Goal: Task Accomplishment & Management: Manage account settings

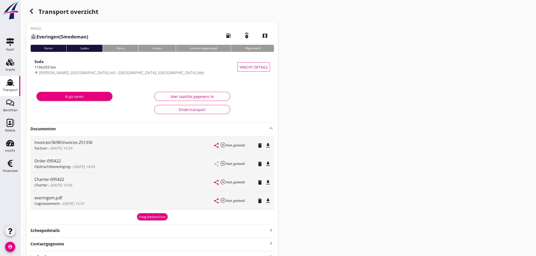
click at [31, 12] on use "button" at bounding box center [31, 11] width 3 height 5
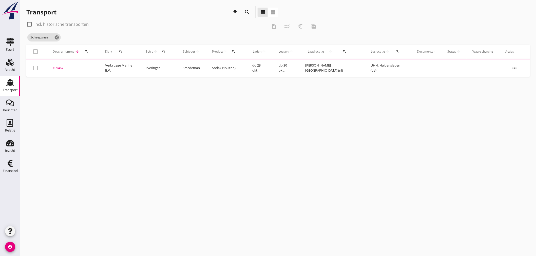
click at [169, 52] on div "search" at bounding box center [164, 52] width 9 height 4
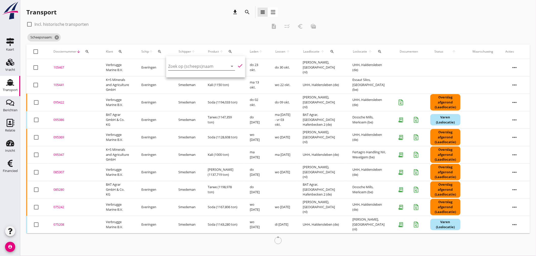
click at [177, 70] on div "Zoek op (scheeps)naam arrow_drop_down" at bounding box center [201, 66] width 67 height 8
click at [177, 67] on input "Zoek op (scheeps)naam" at bounding box center [194, 66] width 53 height 8
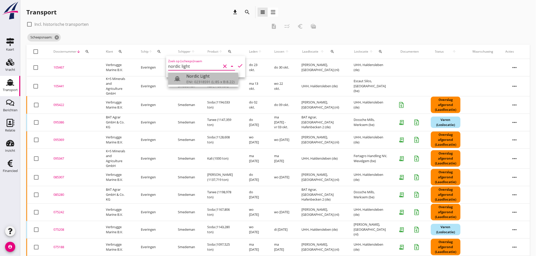
click at [198, 82] on div "ENI: 02318591 (L:85 x B:8.22)" at bounding box center [211, 81] width 48 height 5
click at [238, 66] on icon "check" at bounding box center [240, 66] width 6 height 6
type input "Nordic Light"
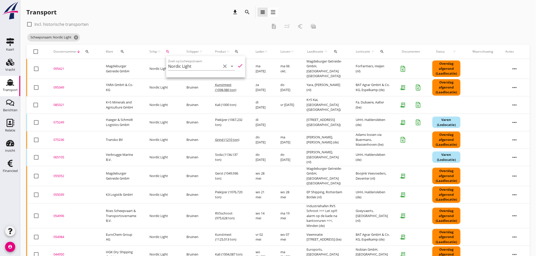
click at [61, 67] on div "095421" at bounding box center [73, 68] width 40 height 5
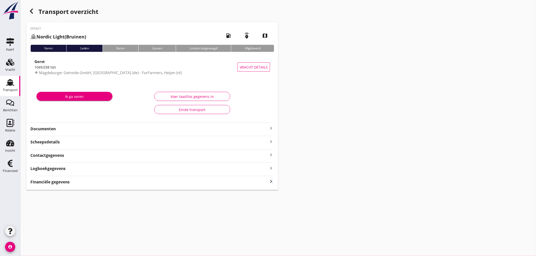
click at [273, 181] on icon "keyboard_arrow_right" at bounding box center [271, 181] width 6 height 7
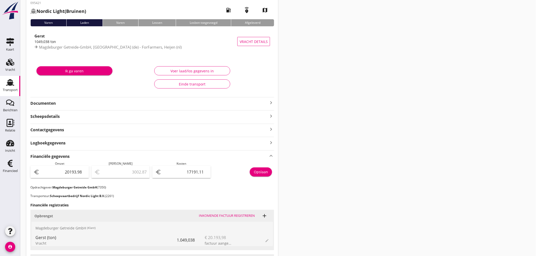
scroll to position [9, 0]
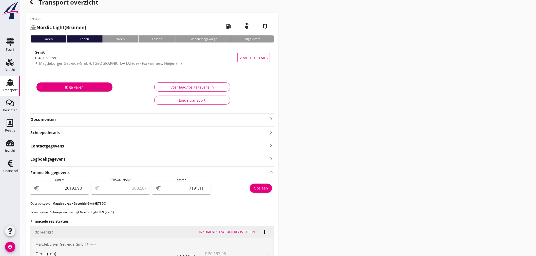
drag, startPoint x: 270, startPoint y: 117, endPoint x: 277, endPoint y: 117, distance: 6.6
click at [270, 117] on icon "keyboard_arrow_right" at bounding box center [271, 119] width 6 height 6
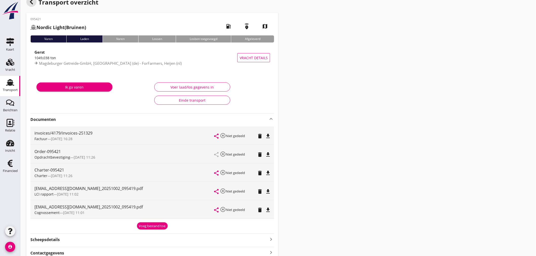
drag, startPoint x: 28, startPoint y: 1, endPoint x: 158, endPoint y: 195, distance: 233.5
click at [28, 1] on div "button" at bounding box center [31, 2] width 10 height 10
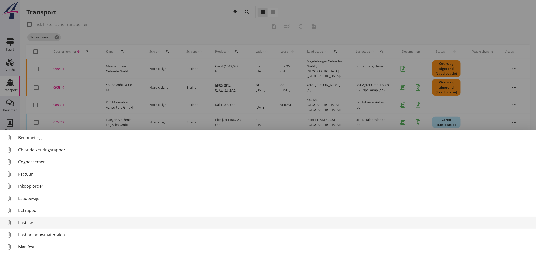
click at [32, 225] on div "Losbewijs" at bounding box center [275, 223] width 514 height 6
click at [33, 225] on div "Losbewijs" at bounding box center [275, 223] width 514 height 6
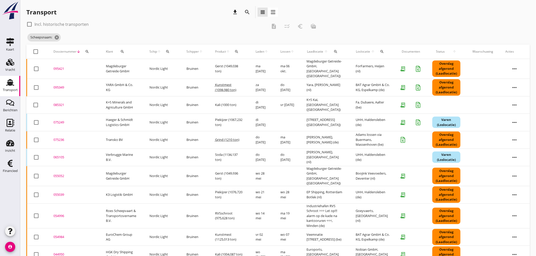
click at [166, 50] on icon "search" at bounding box center [168, 52] width 4 height 4
click at [170, 66] on input "Zoek op (scheeps)naam" at bounding box center [191, 66] width 53 height 8
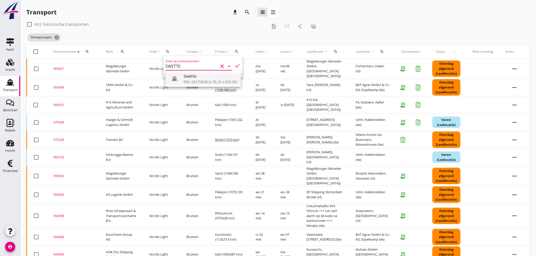
click at [196, 80] on div "ENI: 03170628 (L:76.29 x B:8.20)" at bounding box center [210, 81] width 53 height 5
click at [192, 80] on div "ENI: 03170628 (L:76.29 x B:8.20)" at bounding box center [210, 81] width 53 height 5
click at [236, 65] on icon "check" at bounding box center [237, 66] width 6 height 6
type input "Swette"
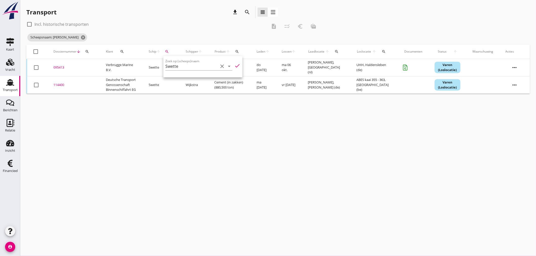
click at [57, 67] on div "095413" at bounding box center [73, 67] width 40 height 5
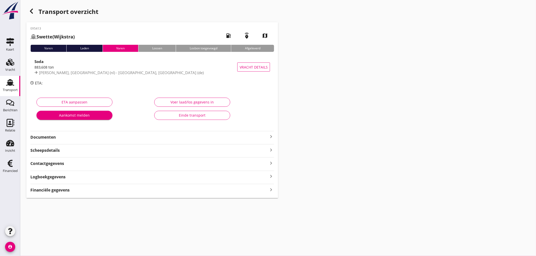
click at [70, 189] on div "Financiële gegevens keyboard_arrow_right" at bounding box center [152, 190] width 244 height 7
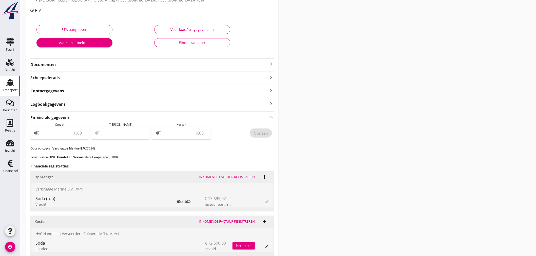
scroll to position [113, 0]
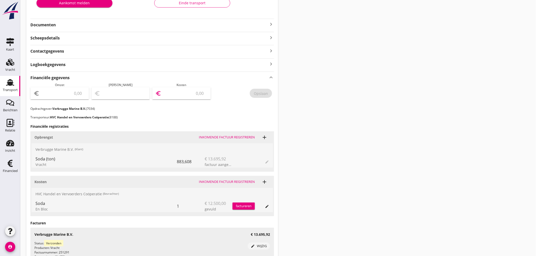
click at [173, 92] on input "number" at bounding box center [184, 93] width 45 height 8
click at [57, 96] on input "number" at bounding box center [63, 93] width 45 height 8
type input "136995"
type input "136995.9"
type input "13695"
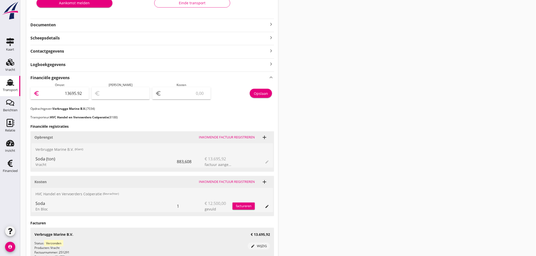
type input "13695.92"
click at [181, 88] on div "euro" at bounding box center [181, 93] width 59 height 12
type input "13694.92"
type input "1"
type input "13683.92"
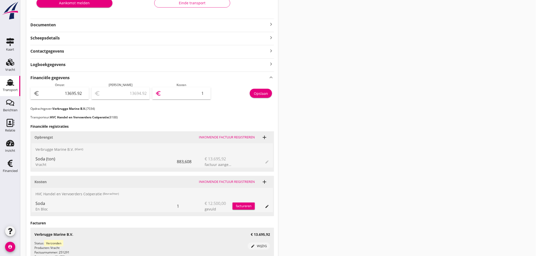
type input "12"
type input "13570.92"
type input "125"
type input "12445.92"
type input "1250"
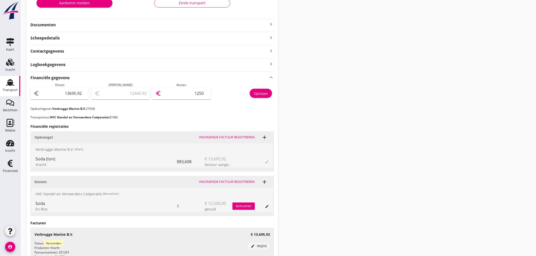
type input "1195.92"
type input "12500"
click at [260, 95] on div "Opslaan" at bounding box center [261, 93] width 14 height 5
click at [272, 24] on icon "keyboard_arrow_right" at bounding box center [271, 24] width 6 height 6
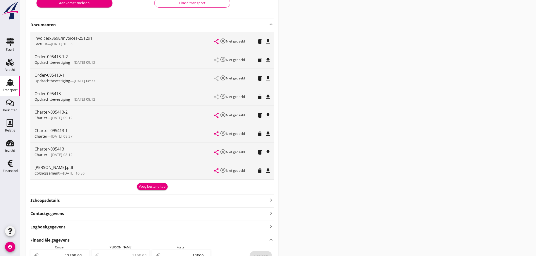
click at [158, 185] on div "Voeg bestand toe" at bounding box center [152, 186] width 27 height 5
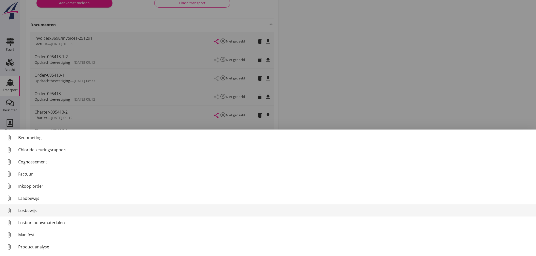
click at [33, 211] on div "Losbewijs" at bounding box center [275, 211] width 514 height 6
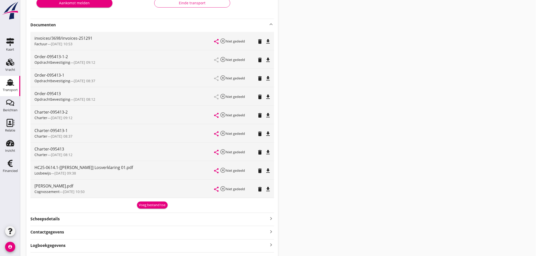
click at [142, 207] on div "Voeg bestand toe" at bounding box center [152, 205] width 27 height 5
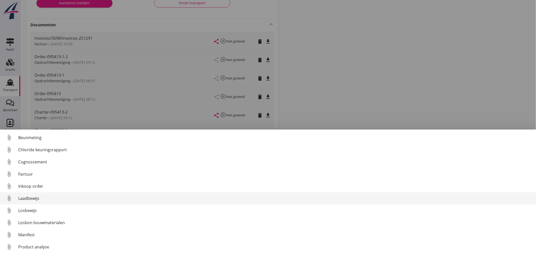
click at [27, 200] on div "Laadbewijs" at bounding box center [275, 199] width 514 height 6
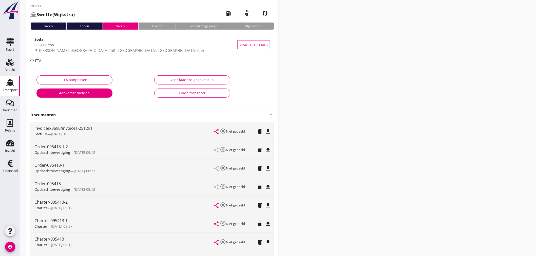
scroll to position [0, 0]
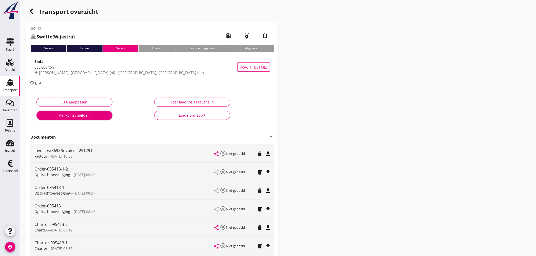
click at [32, 12] on icon "button" at bounding box center [31, 11] width 6 height 6
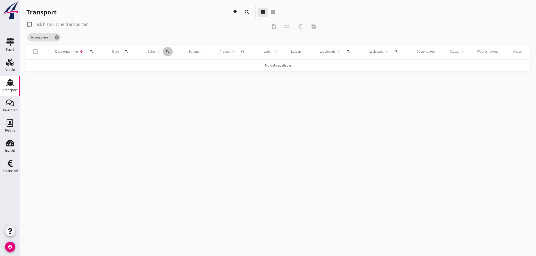
click at [167, 51] on icon "search" at bounding box center [168, 52] width 4 height 4
click at [170, 65] on input "Zoek op (scheeps)naam" at bounding box center [191, 66] width 53 height 8
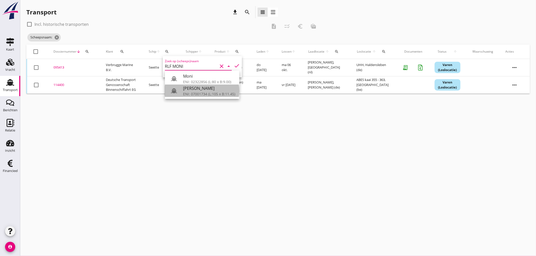
click at [198, 89] on div "[PERSON_NAME]" at bounding box center [209, 88] width 52 height 6
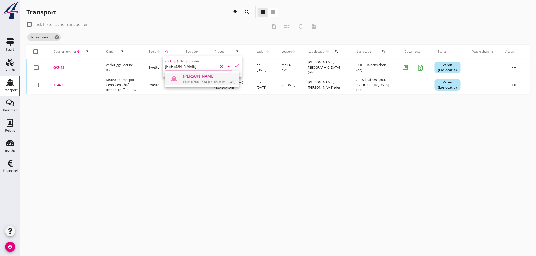
click at [203, 80] on div "ENI: 07001734 (L:105 x B:11.45)" at bounding box center [209, 81] width 52 height 5
click at [234, 66] on icon "check" at bounding box center [237, 66] width 6 height 6
type input "[PERSON_NAME]"
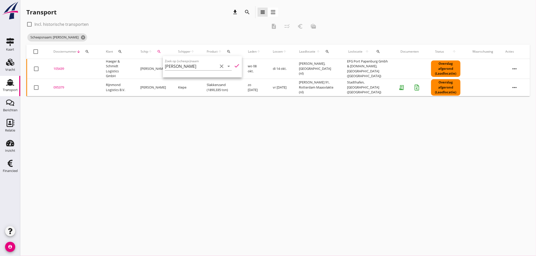
click at [60, 68] on div "105439" at bounding box center [73, 68] width 40 height 5
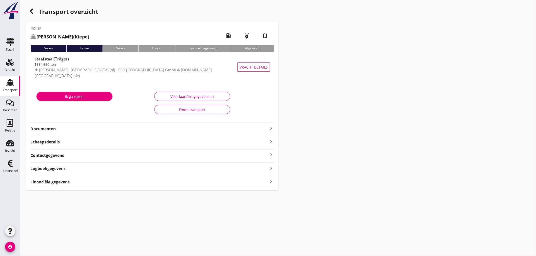
click at [270, 182] on icon "keyboard_arrow_right" at bounding box center [271, 181] width 6 height 7
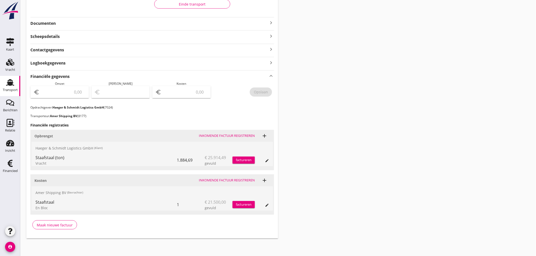
scroll to position [106, 0]
click at [190, 93] on input "number" at bounding box center [184, 91] width 45 height 8
type input "21500"
click at [263, 90] on div "Opslaan" at bounding box center [261, 91] width 14 height 5
click at [272, 20] on icon "keyboard_arrow_right" at bounding box center [271, 22] width 6 height 6
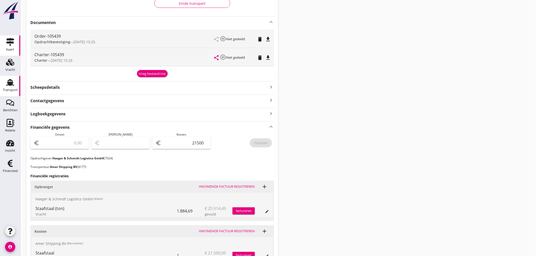
scroll to position [0, 0]
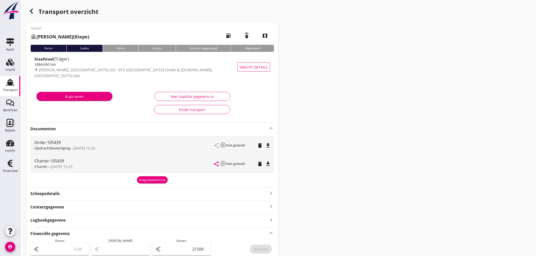
click at [32, 8] on icon "button" at bounding box center [31, 11] width 6 height 6
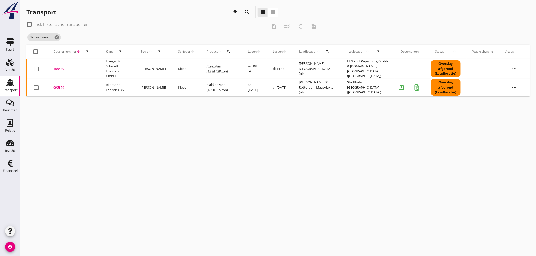
click at [162, 51] on div "search" at bounding box center [159, 52] width 9 height 4
click at [170, 66] on input "Zoek op (scheeps)naam" at bounding box center [183, 66] width 53 height 8
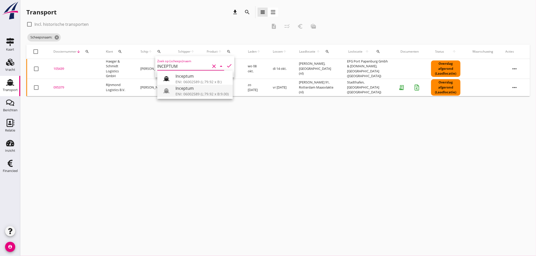
click at [202, 96] on div "ENI: 06002589 (L:79.92 x B:9.00)" at bounding box center [202, 93] width 53 height 5
click at [186, 77] on div "Inceptum" at bounding box center [202, 76] width 53 height 6
click at [203, 92] on div "ENI: 06002589 (L:79.92 x B:9.00)" at bounding box center [202, 93] width 53 height 5
click at [226, 65] on icon "check" at bounding box center [229, 66] width 6 height 6
type input "Inceptum"
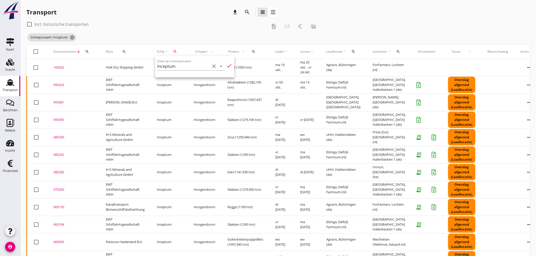
click at [188, 17] on div "Transport download search view_headline view_agenda" at bounding box center [152, 12] width 252 height 12
click at [61, 101] on div "095381" at bounding box center [73, 102] width 40 height 5
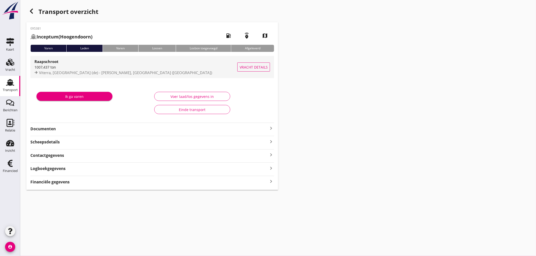
click at [43, 70] on span "Viterra, [GEOGRAPHIC_DATA] (de) - [PERSON_NAME], [GEOGRAPHIC_DATA] ([GEOGRAPHIC…" at bounding box center [125, 72] width 173 height 5
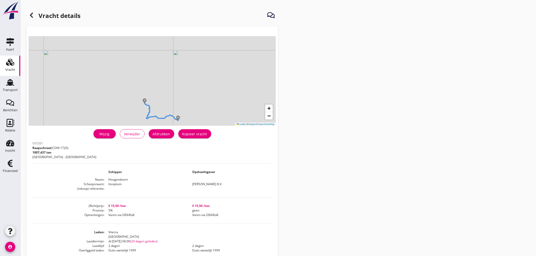
click at [33, 15] on icon at bounding box center [31, 15] width 6 height 6
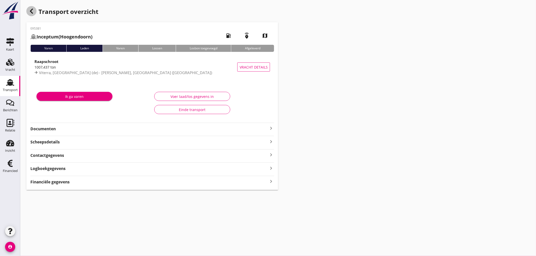
click at [33, 10] on icon "button" at bounding box center [31, 11] width 6 height 6
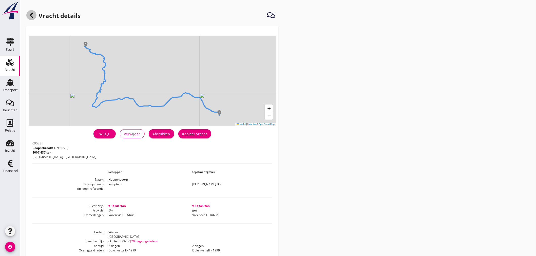
click at [34, 15] on icon at bounding box center [31, 15] width 6 height 6
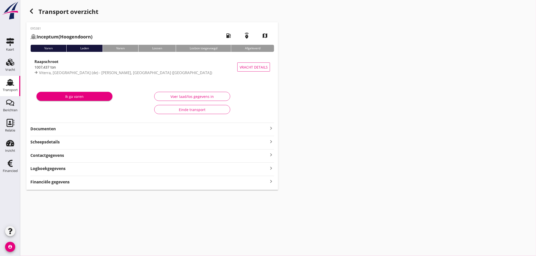
click at [17, 84] on link "Transport Transport" at bounding box center [10, 86] width 20 height 20
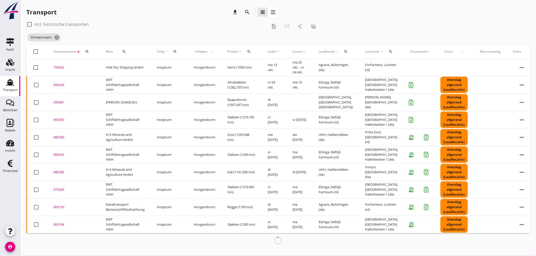
click at [86, 51] on icon "search" at bounding box center [87, 52] width 4 height 4
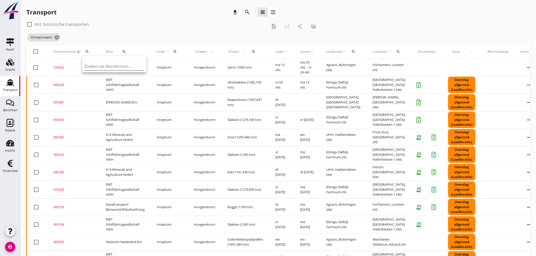
click at [89, 66] on input "Zoeken op dossiernummer..." at bounding box center [110, 66] width 53 height 8
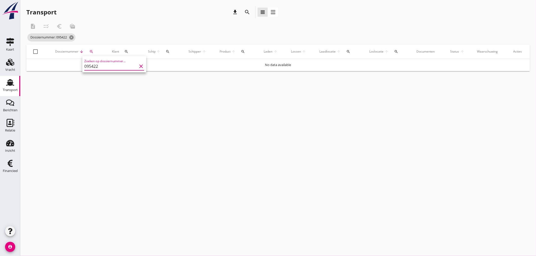
type input "095422"
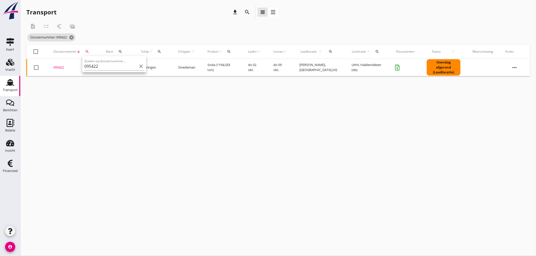
click at [61, 65] on div "095422" at bounding box center [73, 67] width 40 height 5
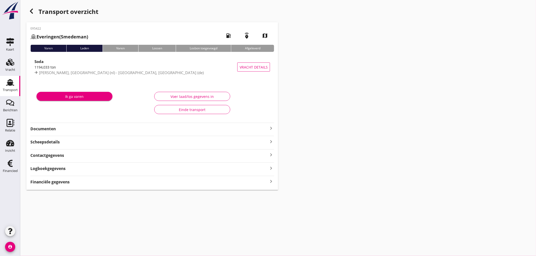
click at [67, 183] on strong "Financiële gegevens" at bounding box center [49, 182] width 39 height 6
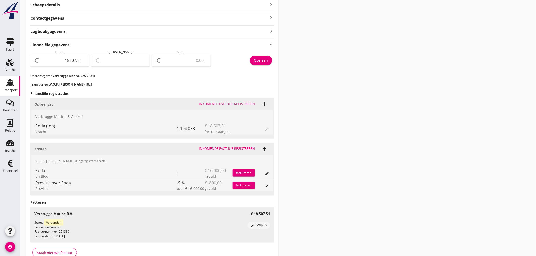
scroll to position [141, 0]
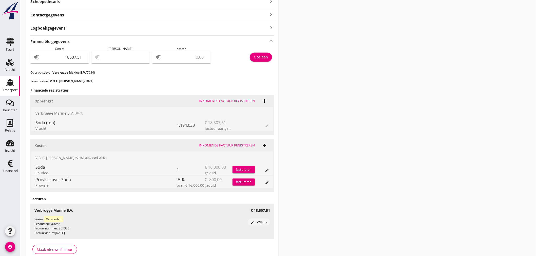
drag, startPoint x: 187, startPoint y: 59, endPoint x: 182, endPoint y: 57, distance: 5.2
click at [183, 58] on input "number" at bounding box center [184, 57] width 45 height 8
type input "18506.51"
type input "1"
type input "18492.51"
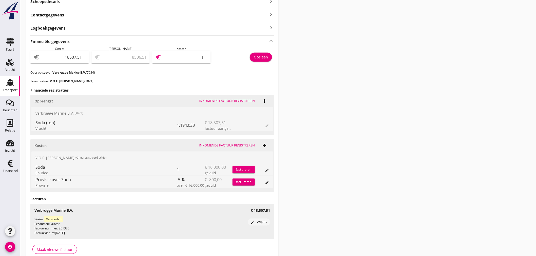
type input "15"
type input "18350.51"
type input "157"
type input "16930.51"
type input "1577"
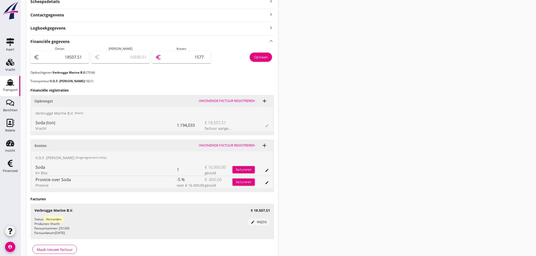
type input "2729.51"
type input "15778"
type input "2729.01"
type input "15778.5"
type input "2728.96"
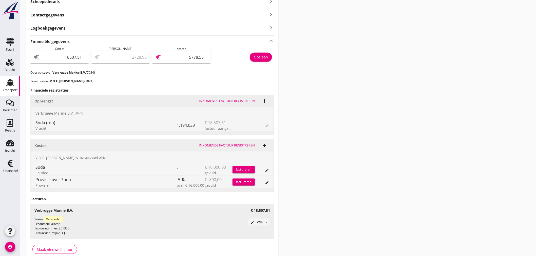
type input "15778.55"
click at [263, 58] on div "Opslaan" at bounding box center [261, 56] width 14 height 5
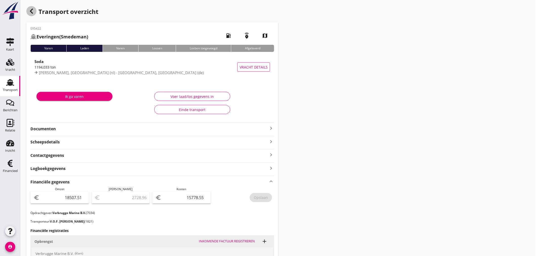
click at [31, 11] on icon "button" at bounding box center [31, 11] width 6 height 6
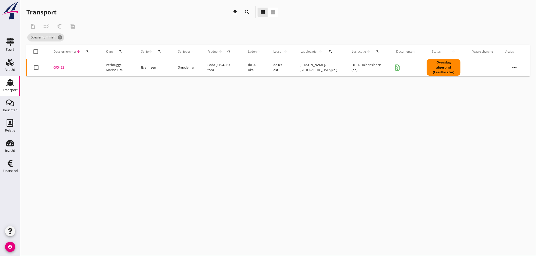
click at [161, 52] on icon "search" at bounding box center [159, 52] width 4 height 4
click at [162, 65] on input "Zoek op (scheeps)naam" at bounding box center [184, 66] width 53 height 8
click at [194, 78] on div "Reinmar" at bounding box center [200, 76] width 48 height 6
click at [178, 82] on div "ENI: 02315707 (L:80 x B:8.20)" at bounding box center [200, 81] width 48 height 5
click at [230, 66] on icon "check" at bounding box center [230, 66] width 6 height 6
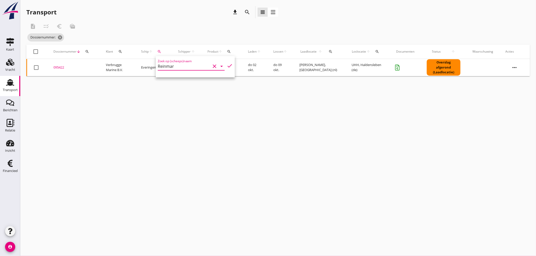
type input "Reinmar"
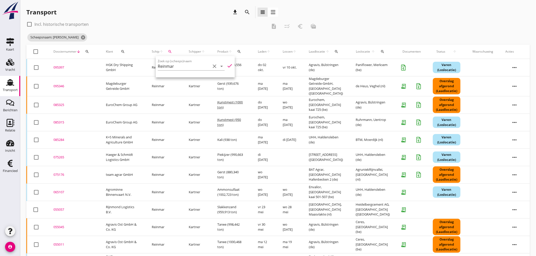
click at [148, 36] on div "Scheepsnaam: [PERSON_NAME]" at bounding box center [173, 37] width 294 height 10
click at [62, 66] on div "095397" at bounding box center [73, 67] width 40 height 5
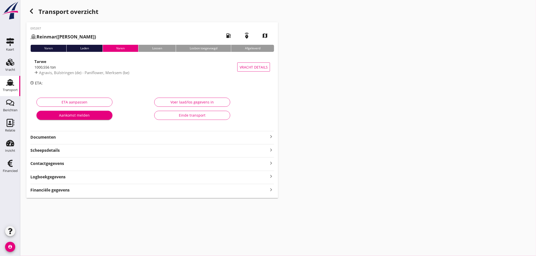
click at [70, 192] on div "Financiële gegevens keyboard_arrow_right" at bounding box center [152, 190] width 244 height 7
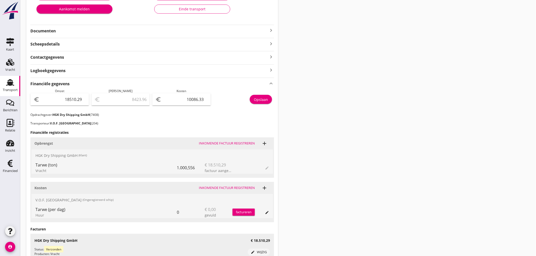
scroll to position [113, 0]
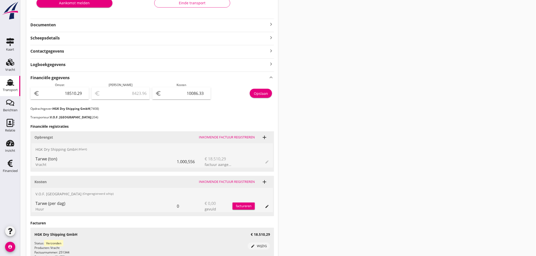
click at [86, 23] on strong "Documenten" at bounding box center [149, 25] width 238 height 6
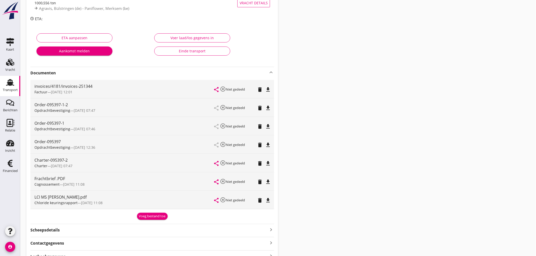
scroll to position [0, 0]
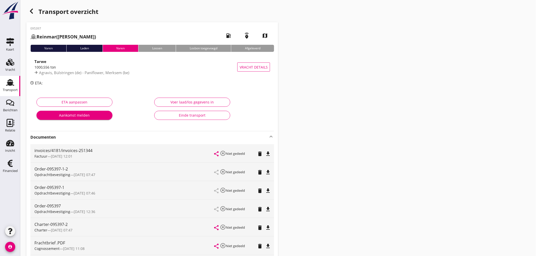
click at [29, 13] on icon "button" at bounding box center [31, 11] width 6 height 6
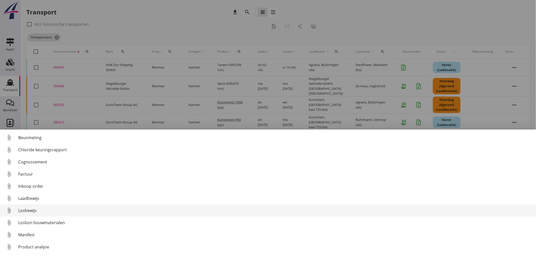
click at [30, 212] on div "Losbewijs" at bounding box center [275, 211] width 514 height 6
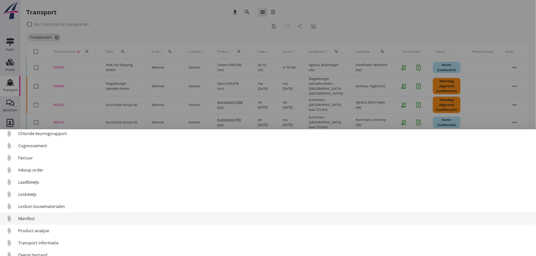
scroll to position [23, 0]
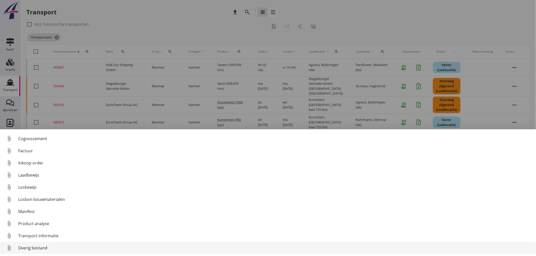
click at [35, 248] on div "Overig bestand" at bounding box center [275, 248] width 514 height 6
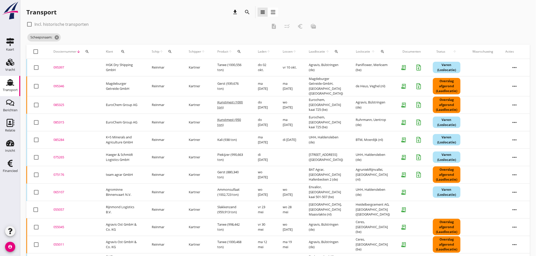
click at [62, 67] on div "095397" at bounding box center [73, 67] width 40 height 5
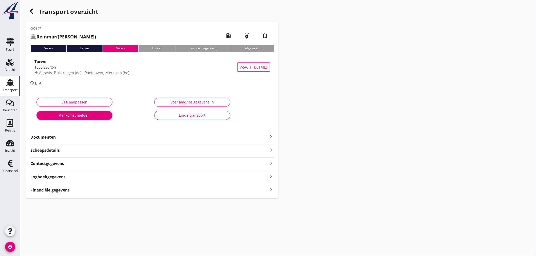
click at [272, 136] on icon "keyboard_arrow_right" at bounding box center [271, 137] width 6 height 6
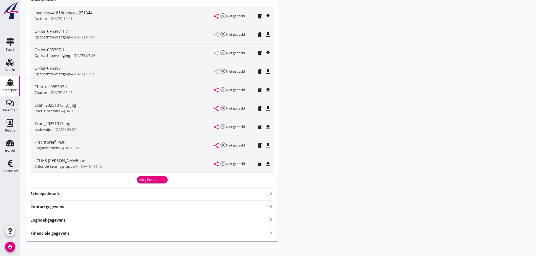
scroll to position [141, 0]
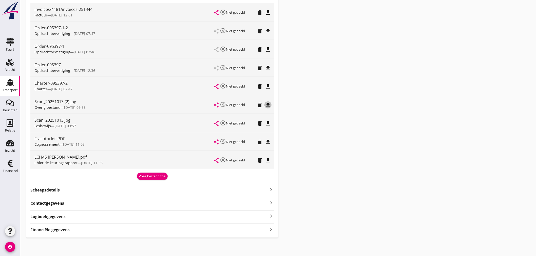
click at [270, 104] on icon "file_download" at bounding box center [268, 105] width 6 height 6
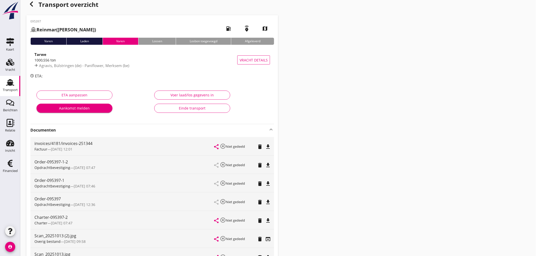
scroll to position [0, 0]
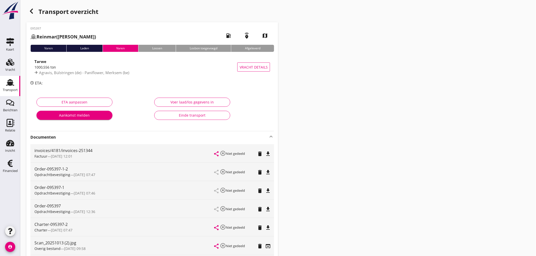
click at [31, 11] on use "button" at bounding box center [31, 11] width 3 height 5
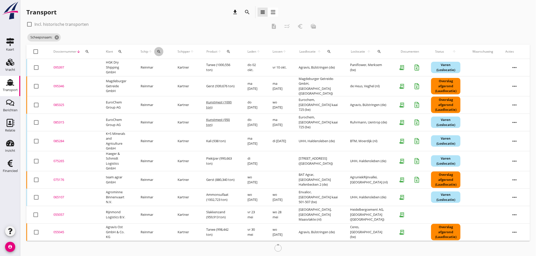
click at [160, 51] on icon "search" at bounding box center [159, 52] width 4 height 4
drag, startPoint x: 171, startPoint y: 69, endPoint x: 170, endPoint y: 65, distance: 4.6
click at [171, 67] on input "Zoek op (scheeps)naam" at bounding box center [185, 66] width 53 height 8
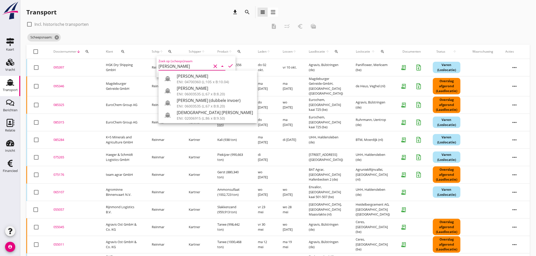
click at [182, 92] on div "ENI: 06003535 (L:67 x B:8.20)" at bounding box center [215, 93] width 76 height 5
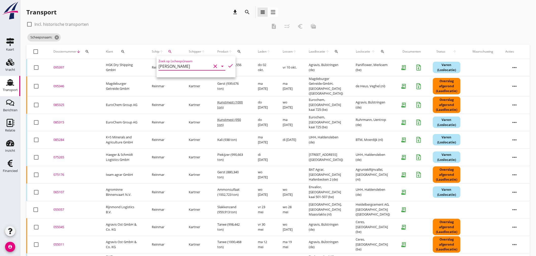
click at [229, 65] on icon "check" at bounding box center [231, 66] width 6 height 6
type input "[PERSON_NAME]"
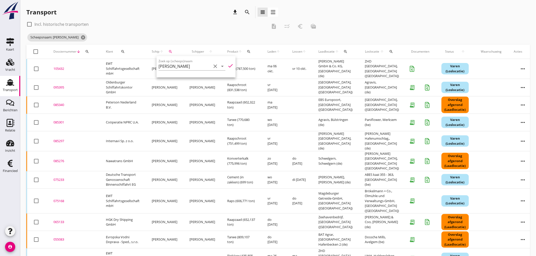
click at [171, 28] on div "check_box_outline_blank Incl. historische transporten" at bounding box center [146, 24] width 241 height 8
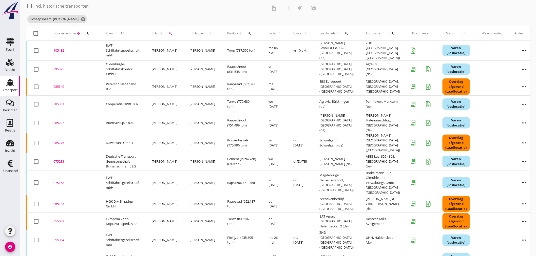
scroll to position [28, 0]
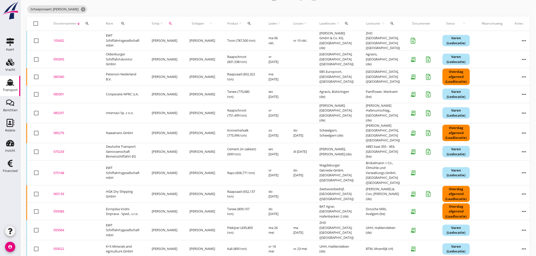
click at [59, 39] on div "105432" at bounding box center [73, 40] width 40 height 5
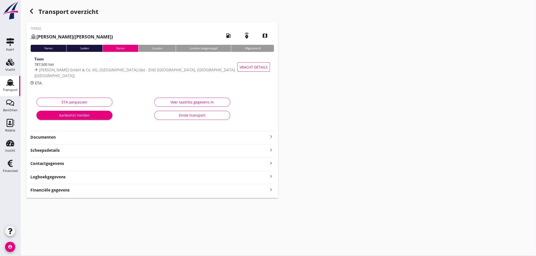
click at [270, 190] on icon "keyboard_arrow_right" at bounding box center [271, 190] width 6 height 7
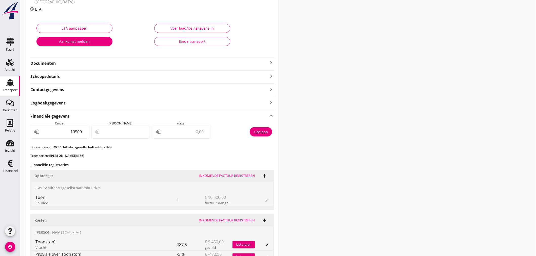
scroll to position [62, 0]
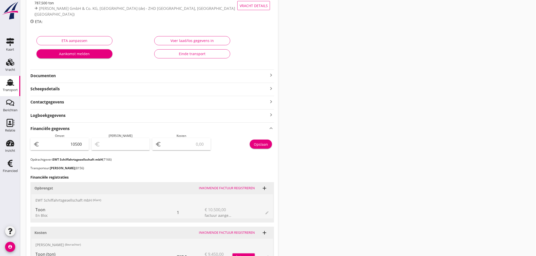
click at [270, 75] on icon "keyboard_arrow_right" at bounding box center [271, 75] width 6 height 6
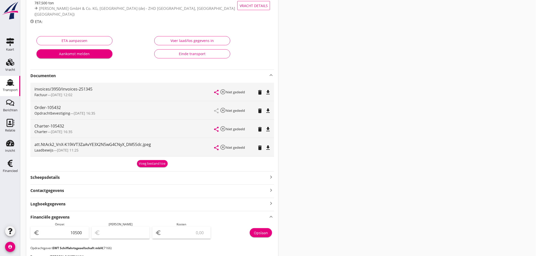
click at [148, 163] on div "Voeg bestand toe" at bounding box center [152, 163] width 27 height 5
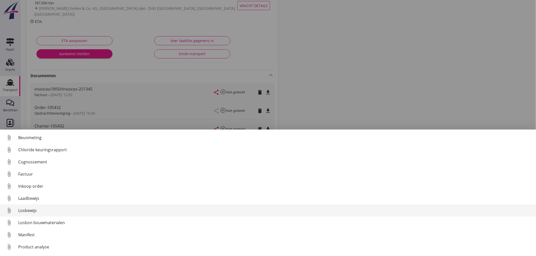
click at [38, 211] on div "Losbewijs" at bounding box center [275, 211] width 514 height 6
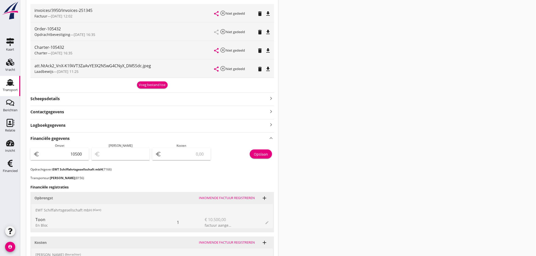
scroll to position [113, 0]
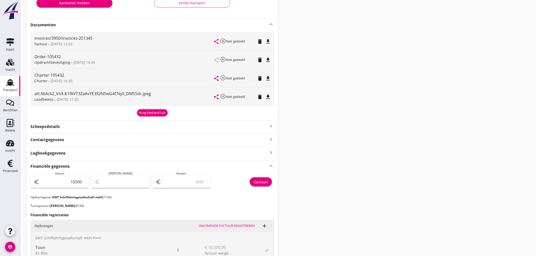
click at [147, 115] on div "Voeg bestand toe" at bounding box center [152, 112] width 27 height 5
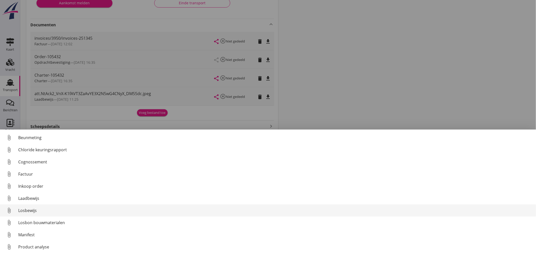
click at [29, 212] on div "Losbewijs" at bounding box center [275, 211] width 514 height 6
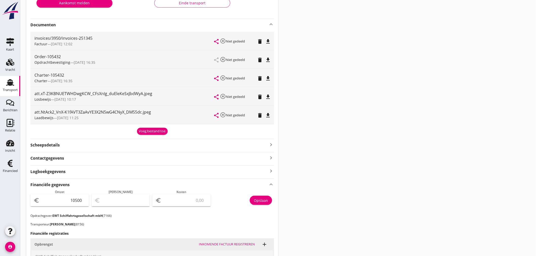
click at [267, 115] on icon "file_download" at bounding box center [268, 116] width 6 height 6
click at [270, 97] on icon "file_download" at bounding box center [268, 97] width 6 height 6
click at [270, 97] on div "file_download" at bounding box center [268, 97] width 4 height 6
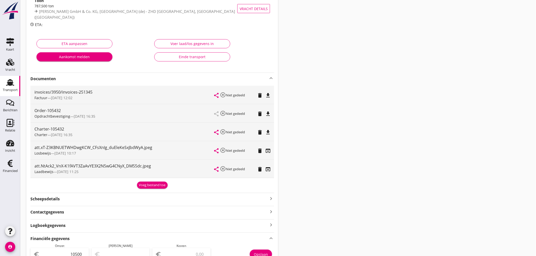
scroll to position [0, 0]
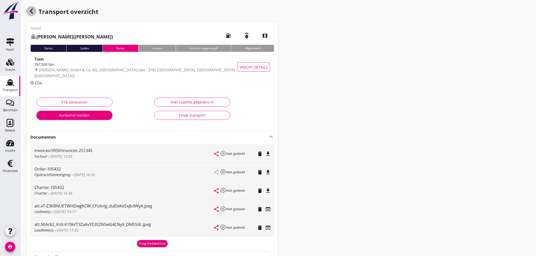
click at [30, 12] on icon "button" at bounding box center [31, 11] width 6 height 6
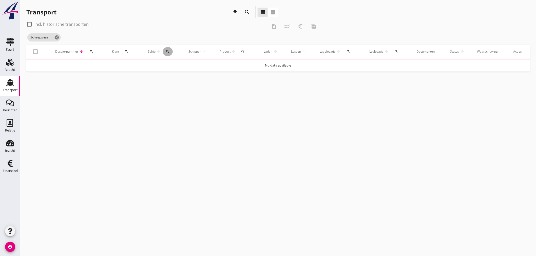
drag, startPoint x: 168, startPoint y: 49, endPoint x: 174, endPoint y: 57, distance: 9.9
click at [168, 50] on icon "search" at bounding box center [168, 52] width 4 height 4
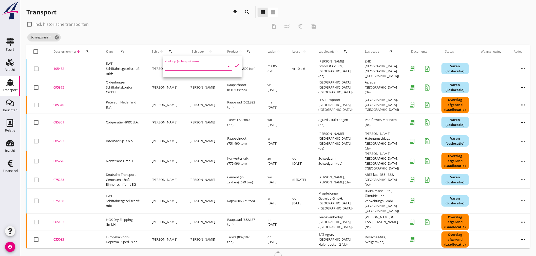
click at [177, 66] on input "Zoek op (scheeps)naam" at bounding box center [191, 66] width 53 height 8
click at [190, 79] on div "Silja" at bounding box center [209, 76] width 53 height 6
click at [236, 65] on icon "check" at bounding box center [237, 66] width 6 height 6
type input "Silja"
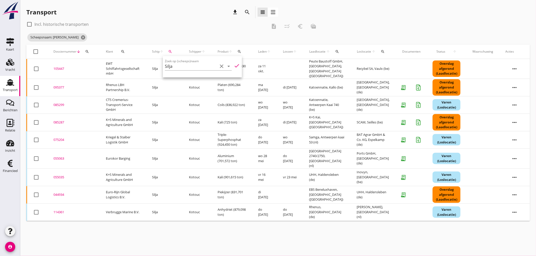
click at [58, 66] on div "105447" at bounding box center [73, 68] width 40 height 5
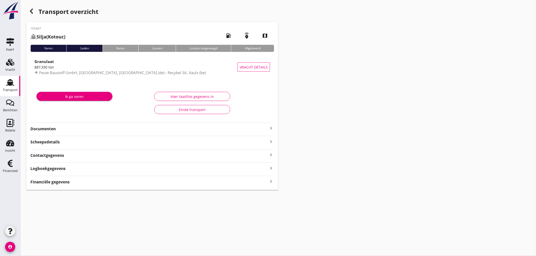
click at [55, 182] on strong "Financiële gegevens" at bounding box center [49, 182] width 39 height 6
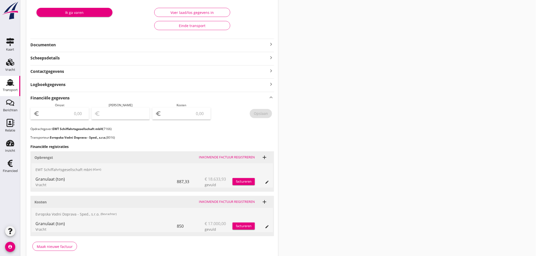
scroll to position [106, 0]
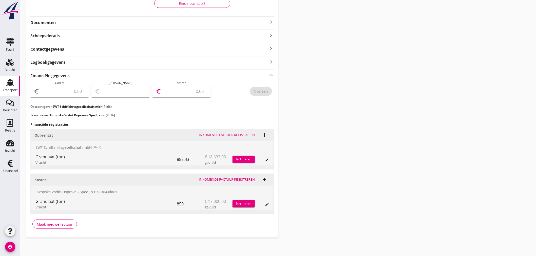
click at [180, 95] on input "number" at bounding box center [184, 91] width 45 height 8
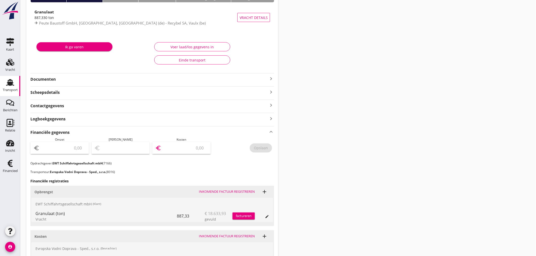
scroll to position [0, 0]
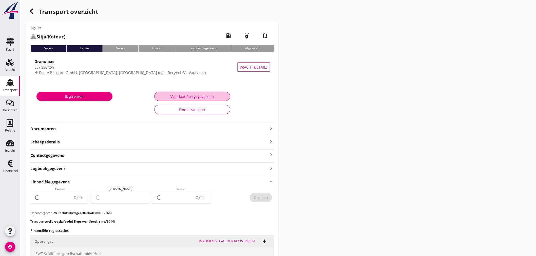
click at [201, 94] on div "Voer laad/los gegevens in" at bounding box center [192, 96] width 67 height 5
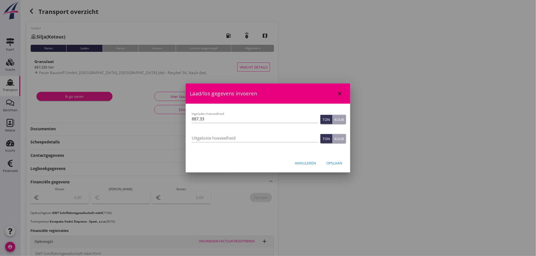
click at [308, 161] on div "Annuleren" at bounding box center [305, 163] width 21 height 5
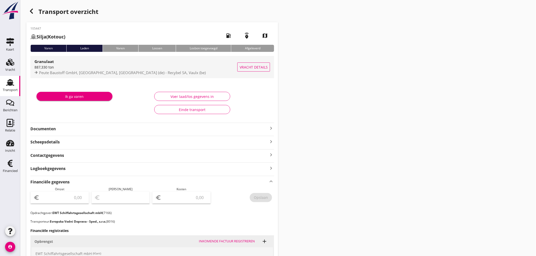
click at [72, 69] on div "887,330 ton" at bounding box center [135, 67] width 203 height 5
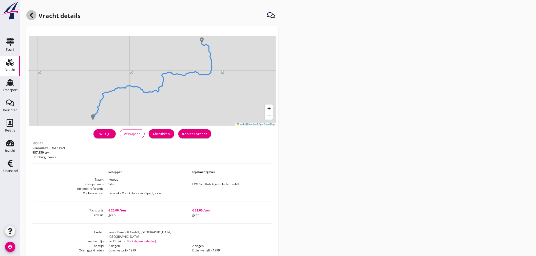
click at [30, 14] on use at bounding box center [31, 15] width 3 height 5
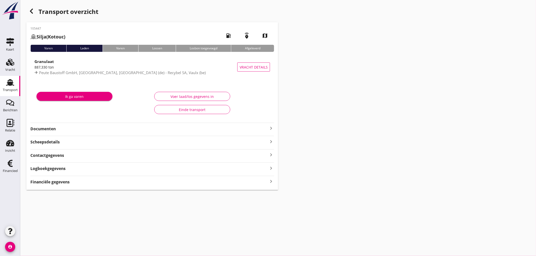
click at [272, 183] on icon "keyboard_arrow_right" at bounding box center [271, 181] width 6 height 7
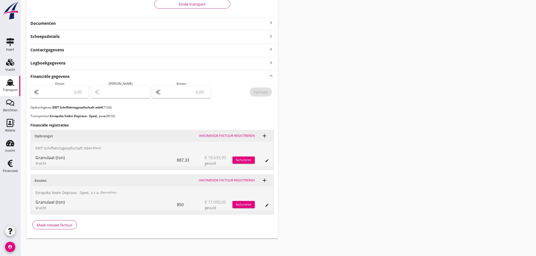
scroll to position [106, 0]
click at [274, 22] on icon "keyboard_arrow_right" at bounding box center [271, 22] width 6 height 6
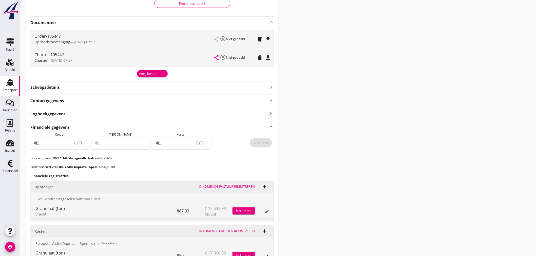
click at [266, 58] on icon "file_download" at bounding box center [268, 58] width 6 height 6
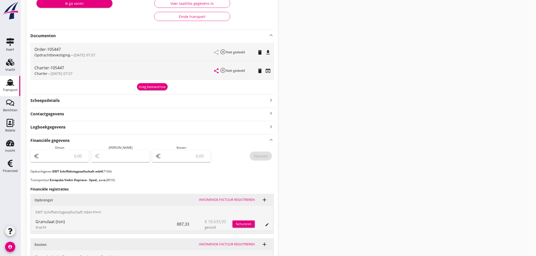
scroll to position [0, 0]
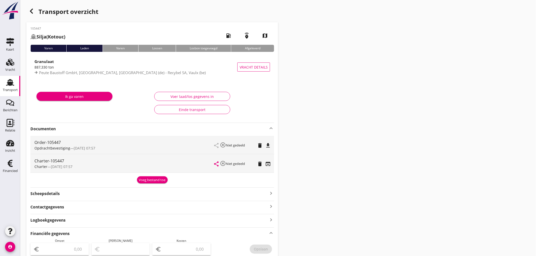
click at [80, 66] on div "887,330 ton" at bounding box center [135, 67] width 203 height 5
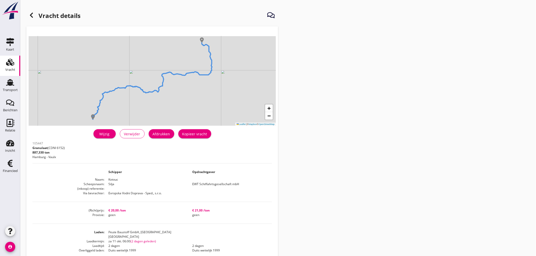
click at [33, 17] on icon at bounding box center [31, 15] width 6 height 6
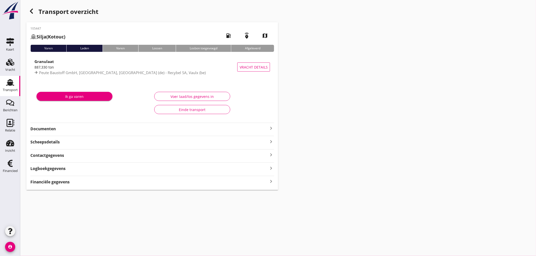
click at [56, 179] on div "Financiële gegevens keyboard_arrow_right" at bounding box center [152, 181] width 244 height 7
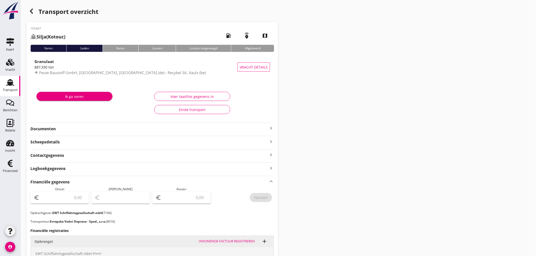
click at [271, 128] on icon "keyboard_arrow_right" at bounding box center [271, 128] width 6 height 6
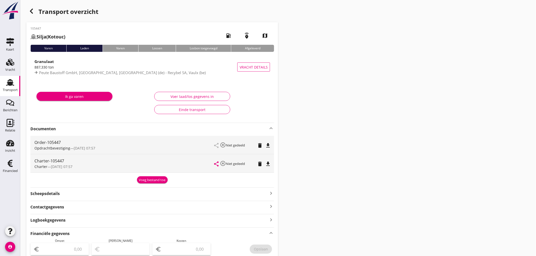
drag, startPoint x: 3, startPoint y: 89, endPoint x: 33, endPoint y: 81, distance: 31.3
click at [4, 89] on div "Transport" at bounding box center [10, 89] width 15 height 3
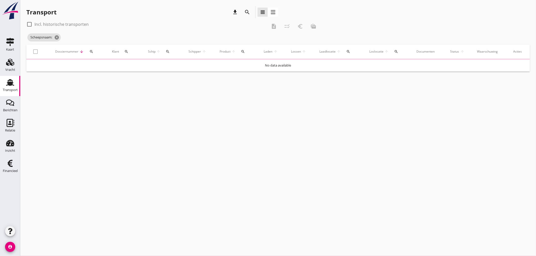
click at [93, 52] on div "search" at bounding box center [91, 52] width 10 height 4
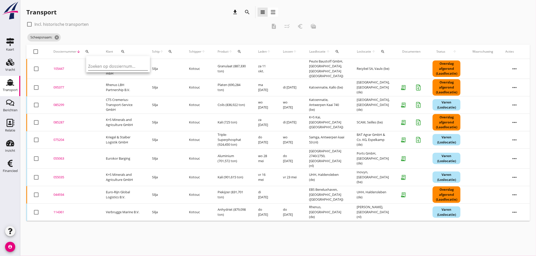
click at [95, 63] on input "Zoeken op dossiernummer..." at bounding box center [114, 66] width 53 height 8
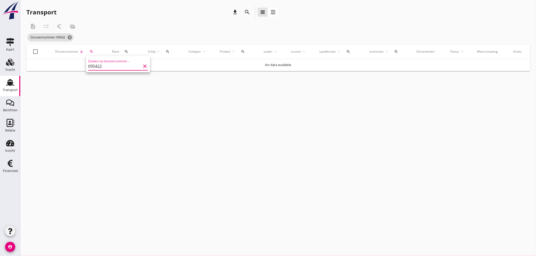
type input "095422"
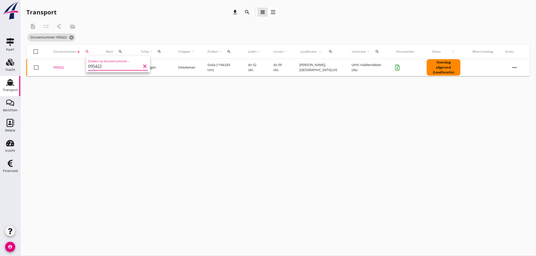
click at [58, 67] on div "095422" at bounding box center [73, 67] width 40 height 5
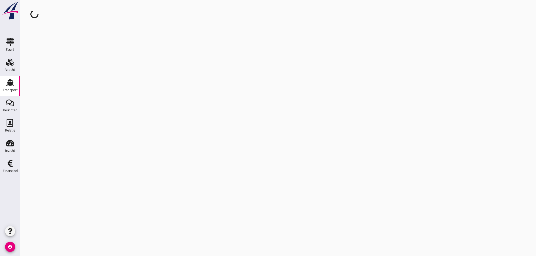
click at [58, 67] on div "cancel You are impersonating another user." at bounding box center [278, 128] width 516 height 256
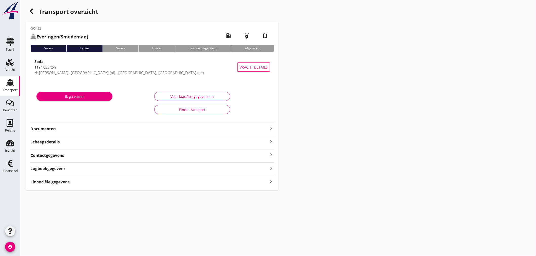
drag, startPoint x: 269, startPoint y: 126, endPoint x: 269, endPoint y: 131, distance: 4.6
click at [269, 126] on icon "keyboard_arrow_right" at bounding box center [271, 128] width 6 height 6
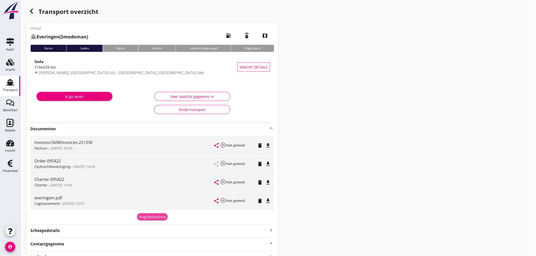
click at [147, 217] on div "Voeg bestand toe" at bounding box center [152, 217] width 27 height 5
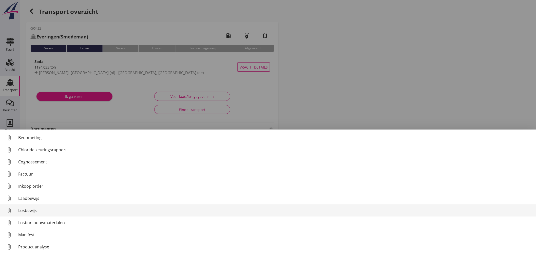
click at [34, 214] on link "attach_file Losbewijs" at bounding box center [268, 211] width 536 height 12
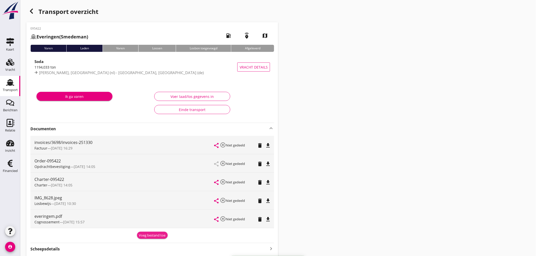
drag, startPoint x: 140, startPoint y: 236, endPoint x: 137, endPoint y: 235, distance: 3.5
click at [140, 236] on div "Voeg bestand toe" at bounding box center [152, 235] width 27 height 5
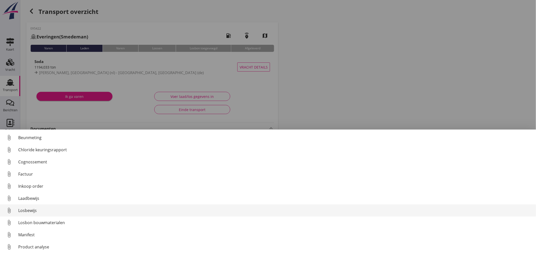
click at [37, 210] on div "Losbewijs" at bounding box center [275, 211] width 514 height 6
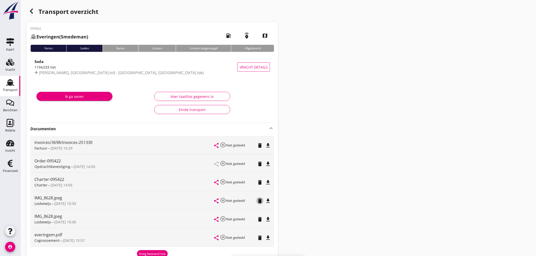
click at [259, 200] on icon "delete" at bounding box center [260, 201] width 6 height 6
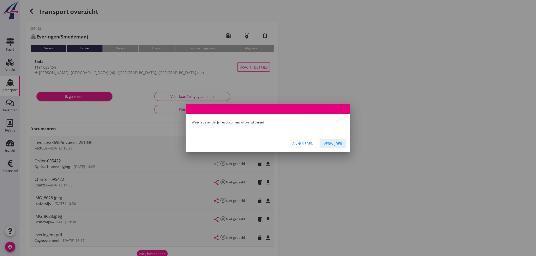
drag, startPoint x: 338, startPoint y: 143, endPoint x: 278, endPoint y: 185, distance: 73.3
click at [337, 143] on div "Verwijder" at bounding box center [333, 143] width 18 height 5
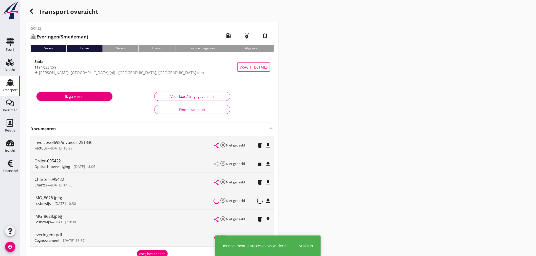
click at [146, 253] on div "Voeg bestand toe" at bounding box center [152, 254] width 27 height 5
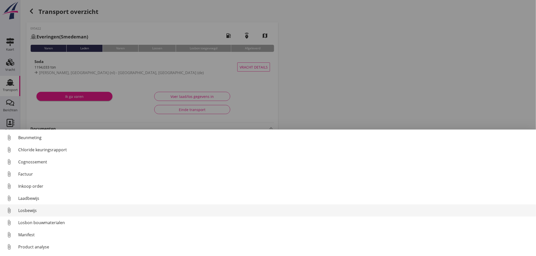
click at [28, 211] on div "Losbewijs" at bounding box center [275, 211] width 514 height 6
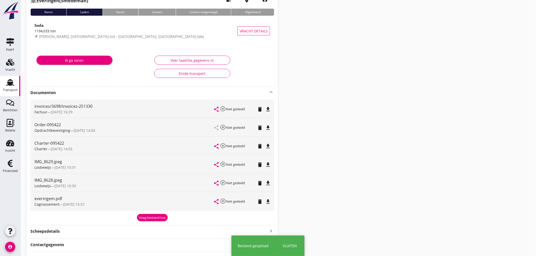
scroll to position [78, 0]
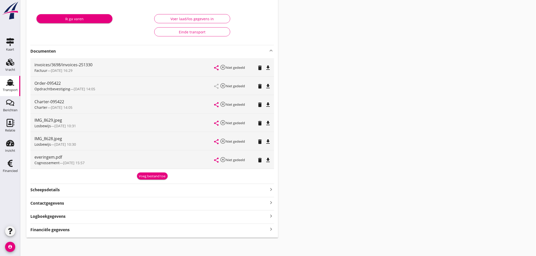
click at [34, 231] on strong "Financiële gegevens" at bounding box center [49, 230] width 39 height 6
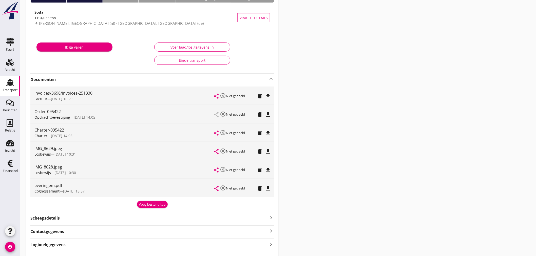
scroll to position [0, 0]
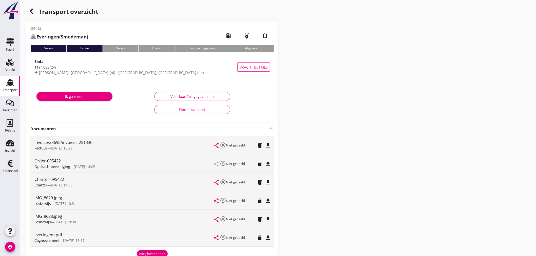
click at [33, 10] on icon "button" at bounding box center [31, 11] width 6 height 6
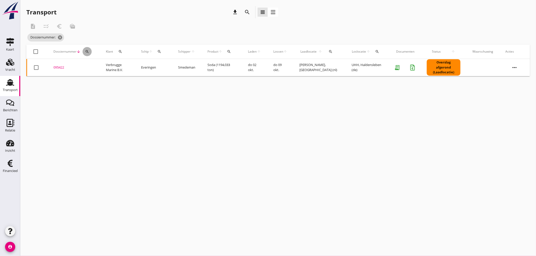
drag, startPoint x: 84, startPoint y: 51, endPoint x: 92, endPoint y: 55, distance: 9.3
click at [88, 52] on div "search" at bounding box center [87, 52] width 9 height 4
click at [94, 66] on input "Zoeken op dossiernummer..." at bounding box center [110, 66] width 53 height 8
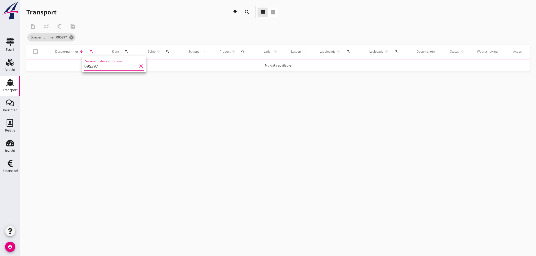
type input "095397"
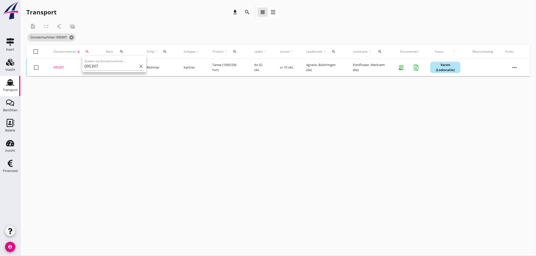
click at [62, 69] on td "095397 upload_file Drop hier uw bestand om het aan het dossier toe te voegen" at bounding box center [73, 67] width 52 height 17
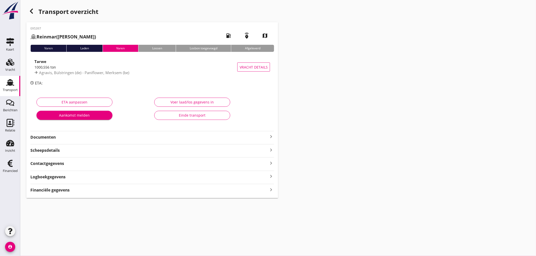
drag, startPoint x: 272, startPoint y: 190, endPoint x: 275, endPoint y: 190, distance: 2.8
click at [272, 190] on icon "keyboard_arrow_right" at bounding box center [271, 190] width 6 height 7
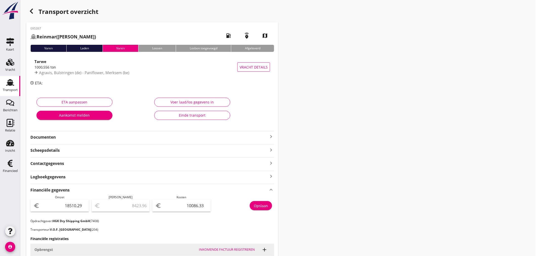
click at [31, 11] on icon "button" at bounding box center [31, 11] width 6 height 6
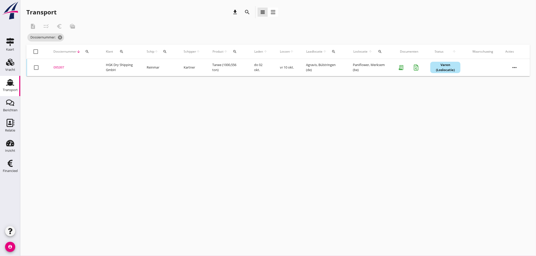
click at [164, 53] on icon "search" at bounding box center [165, 52] width 4 height 4
click at [168, 65] on input "Zoek op (scheeps)naam" at bounding box center [188, 66] width 53 height 8
click at [181, 82] on div "ENI: 02315872 (L:80.15 x B:8.24)" at bounding box center [206, 81] width 53 height 5
click at [181, 82] on div "Transport download search view_headline view_agenda description checklist_rtl e…" at bounding box center [278, 41] width 516 height 82
click at [163, 51] on icon "search" at bounding box center [165, 52] width 4 height 4
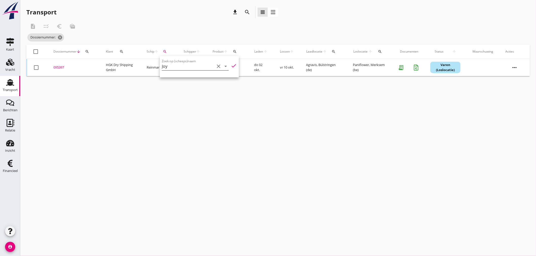
click at [172, 65] on input "Joy" at bounding box center [188, 66] width 53 height 8
drag, startPoint x: 183, startPoint y: 78, endPoint x: 219, endPoint y: 72, distance: 37.0
click at [183, 78] on div "Joy" at bounding box center [206, 76] width 53 height 6
click at [231, 65] on icon "check" at bounding box center [234, 66] width 6 height 6
type input "Joy"
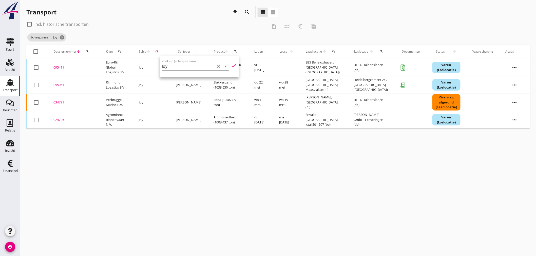
drag, startPoint x: 161, startPoint y: 231, endPoint x: 161, endPoint y: 228, distance: 2.8
click at [161, 230] on div "cancel You are impersonating another user. Transport download search view_headl…" at bounding box center [278, 128] width 516 height 256
click at [62, 67] on div "095411" at bounding box center [73, 67] width 40 height 5
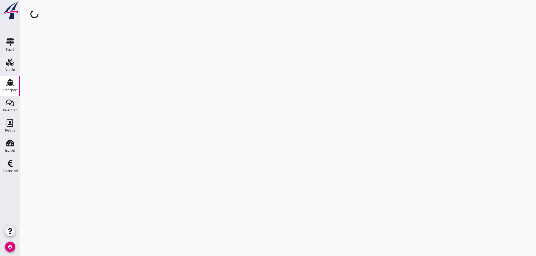
click at [62, 67] on div "cancel You are impersonating another user." at bounding box center [278, 128] width 516 height 256
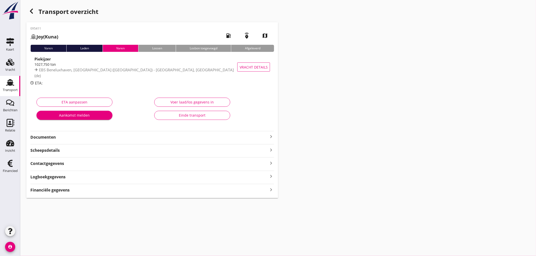
click at [270, 138] on icon "keyboard_arrow_right" at bounding box center [271, 137] width 6 height 6
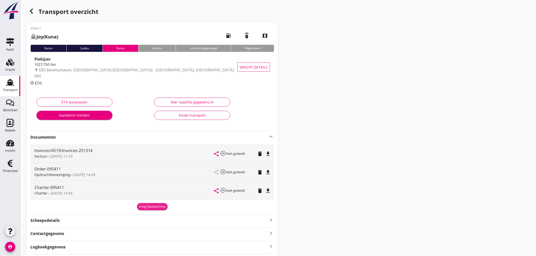
drag, startPoint x: 152, startPoint y: 206, endPoint x: 143, endPoint y: 207, distance: 9.2
click at [152, 206] on div "Voeg bestand toe" at bounding box center [152, 206] width 27 height 5
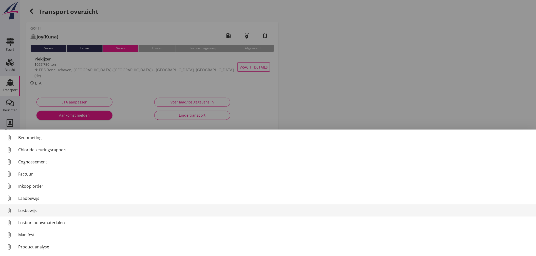
click at [37, 209] on div "Losbewijs" at bounding box center [275, 211] width 514 height 6
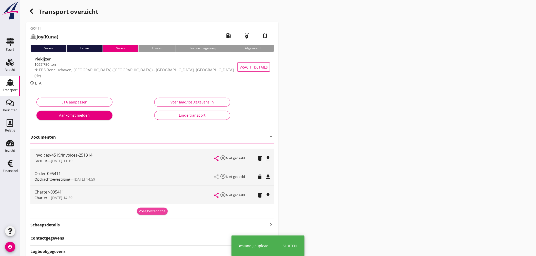
click at [151, 211] on div "Voeg bestand toe" at bounding box center [152, 211] width 27 height 5
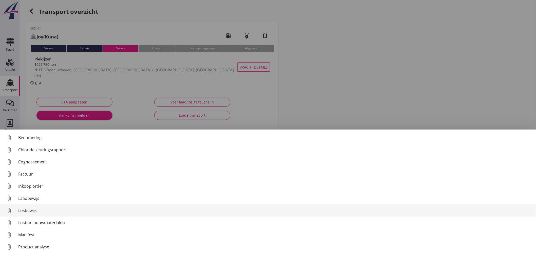
click at [34, 212] on div "Losbewijs" at bounding box center [275, 211] width 514 height 6
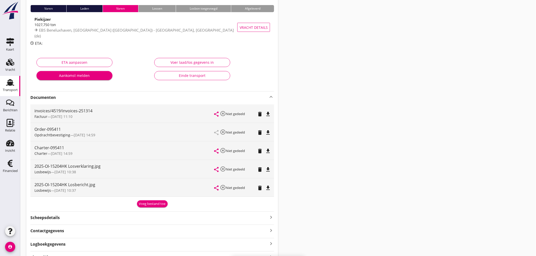
scroll to position [67, 0]
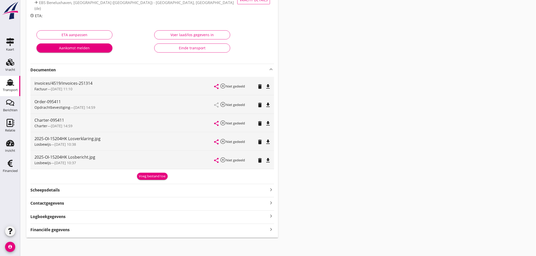
click at [95, 233] on div "Financiële gegevens keyboard_arrow_right" at bounding box center [152, 229] width 244 height 7
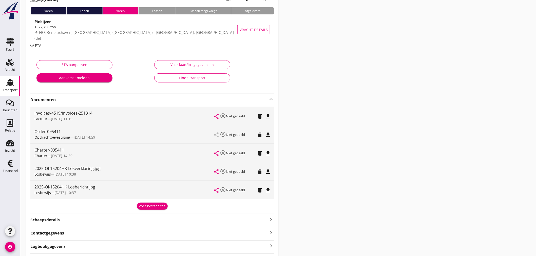
scroll to position [0, 0]
